Goal: Information Seeking & Learning: Find contact information

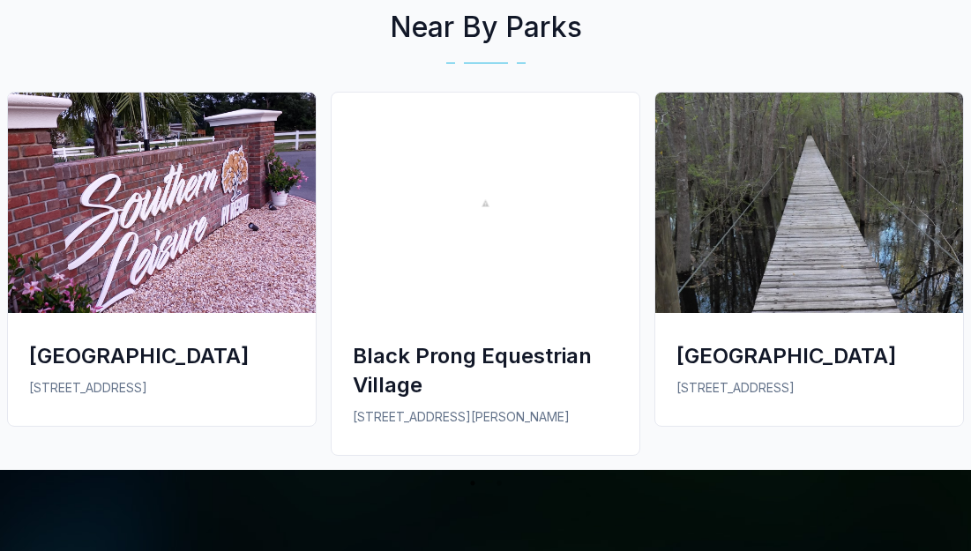
scroll to position [2752, 0]
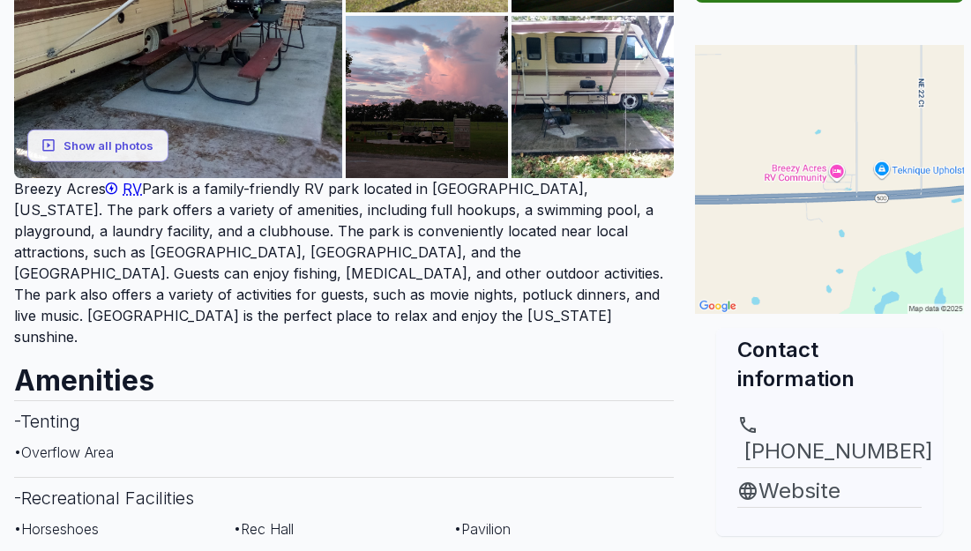
scroll to position [459, 0]
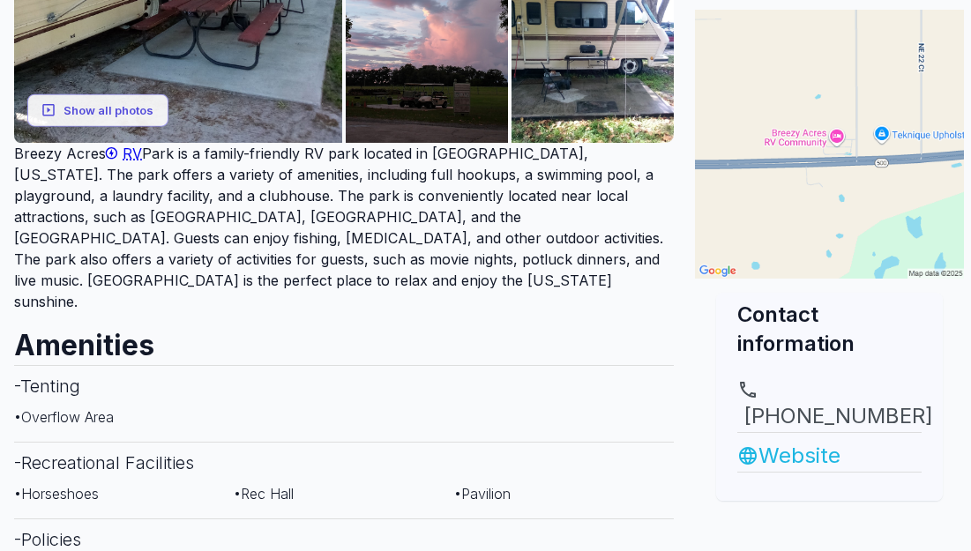
click at [817, 453] on link "Website" at bounding box center [829, 456] width 184 height 32
